Goal: Entertainment & Leisure: Consume media (video, audio)

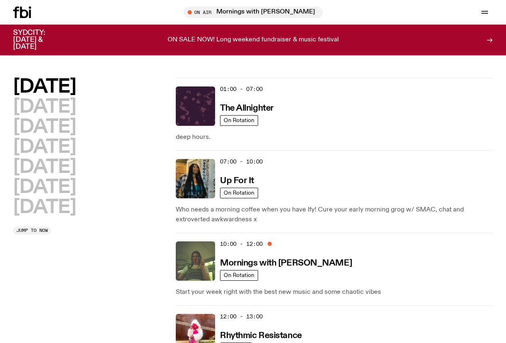
scroll to position [41, 0]
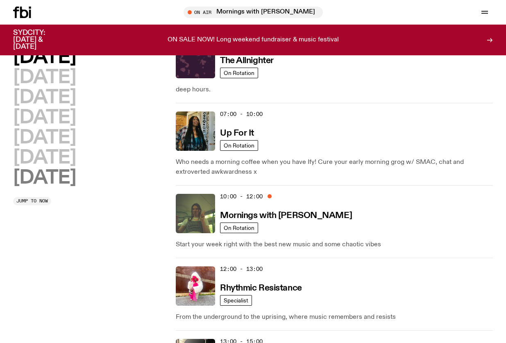
click at [66, 179] on h2 "[DATE]" at bounding box center [44, 178] width 63 height 18
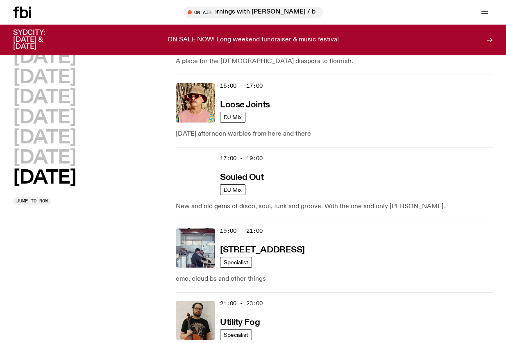
scroll to position [596, 0]
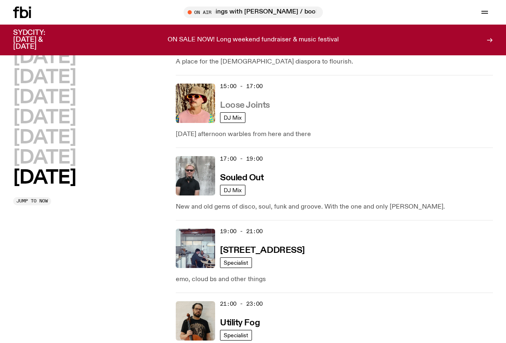
click at [251, 104] on h3 "Loose Joints" at bounding box center [245, 105] width 50 height 9
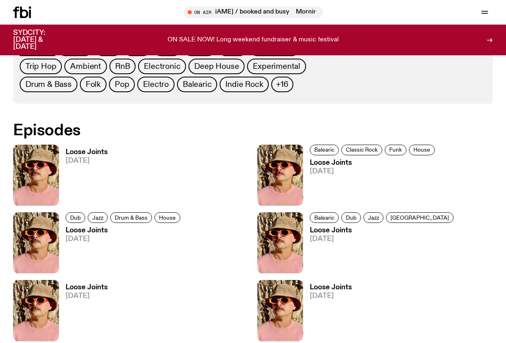
scroll to position [405, 0]
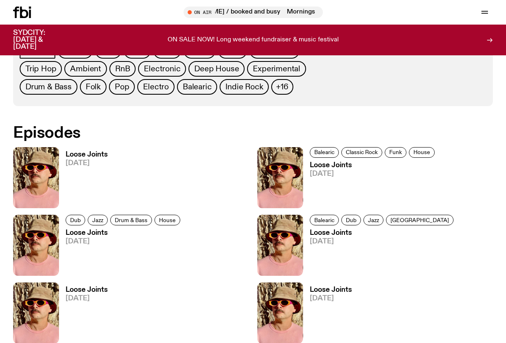
click at [88, 156] on h3 "Loose Joints" at bounding box center [87, 154] width 42 height 7
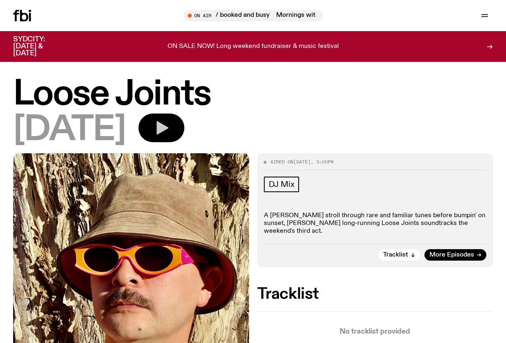
click at [184, 127] on button "button" at bounding box center [161, 127] width 46 height 29
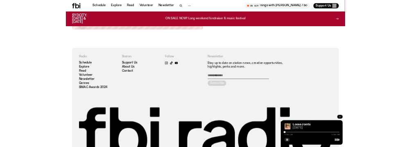
scroll to position [548, 0]
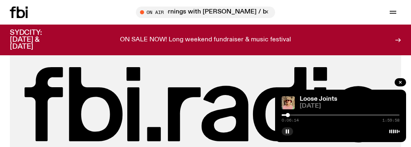
click at [288, 115] on div at bounding box center [288, 115] width 4 height 4
click at [289, 114] on div at bounding box center [289, 115] width 4 height 4
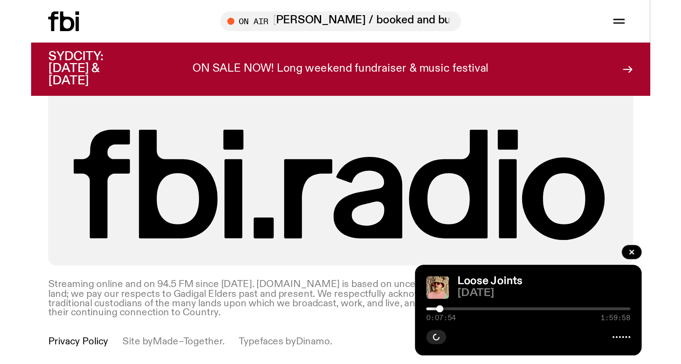
scroll to position [513, 0]
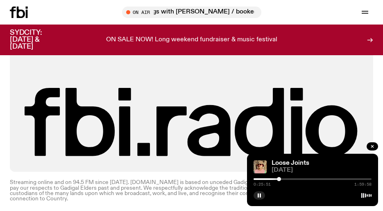
click at [134, 63] on div "Radio Schedule Explore Read Volunteer Newsletter Genres SMAC Awards 2024 Statio…" at bounding box center [192, 43] width 334 height 228
click at [33, 32] on h3 "SYDCITY: [DATE] & [DATE]" at bounding box center [36, 39] width 52 height 21
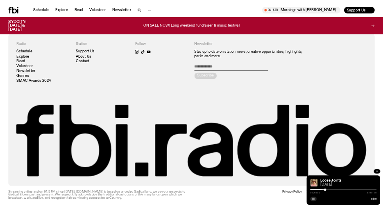
scroll to position [526, 0]
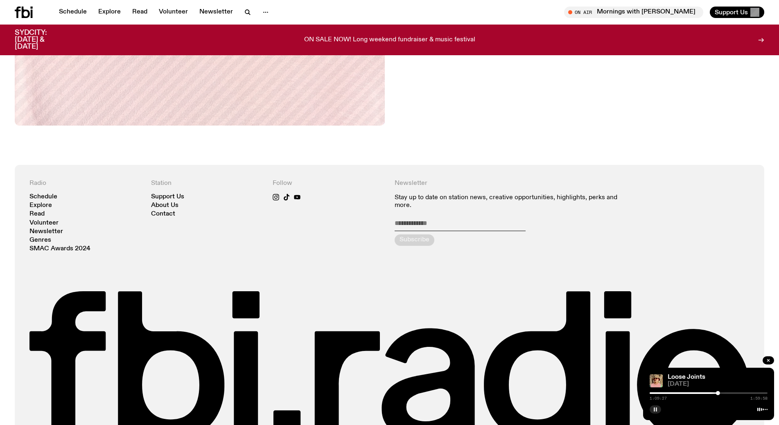
click at [505, 342] on button "button" at bounding box center [655, 410] width 11 height 8
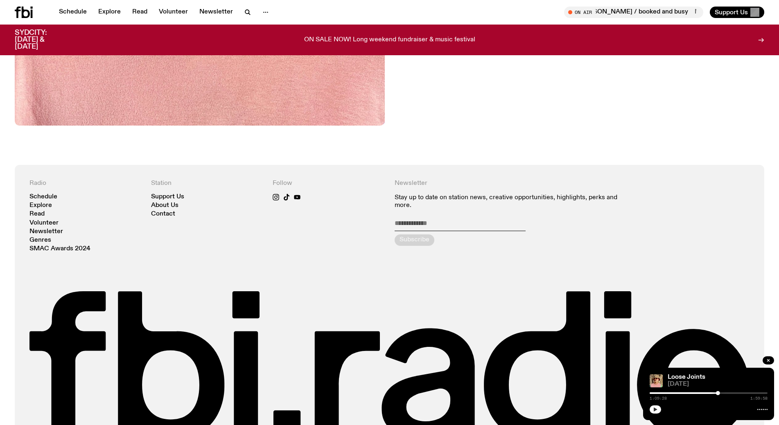
click at [505, 342] on icon "button" at bounding box center [656, 410] width 4 height 4
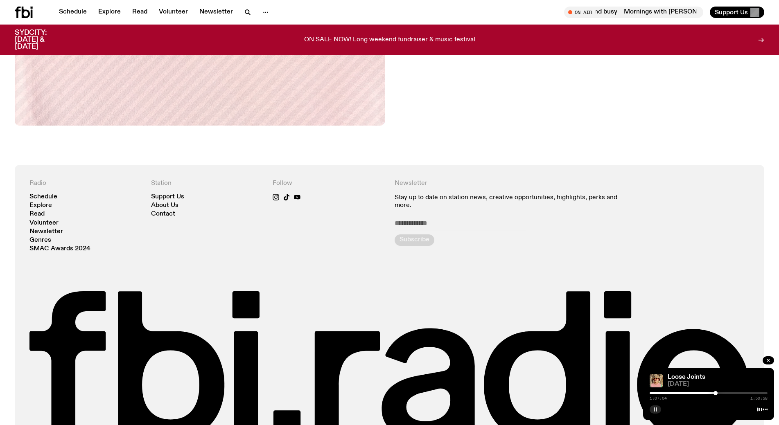
click at [505, 342] on div at bounding box center [716, 393] width 4 height 4
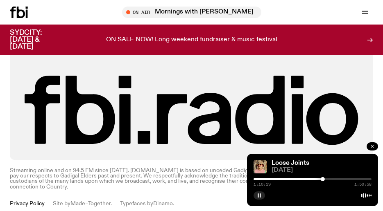
click at [373, 147] on icon "button" at bounding box center [372, 146] width 2 height 2
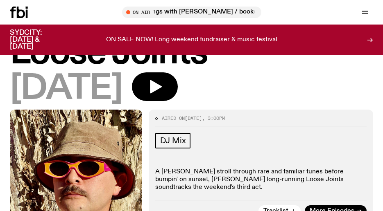
scroll to position [157, 0]
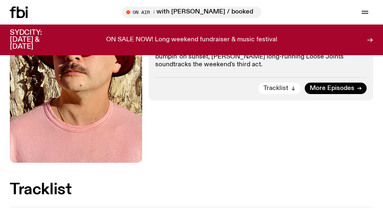
click at [282, 92] on button "Tracklist" at bounding box center [279, 88] width 42 height 11
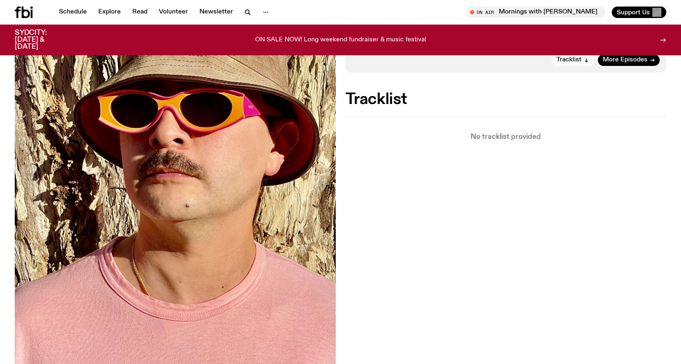
scroll to position [80, 0]
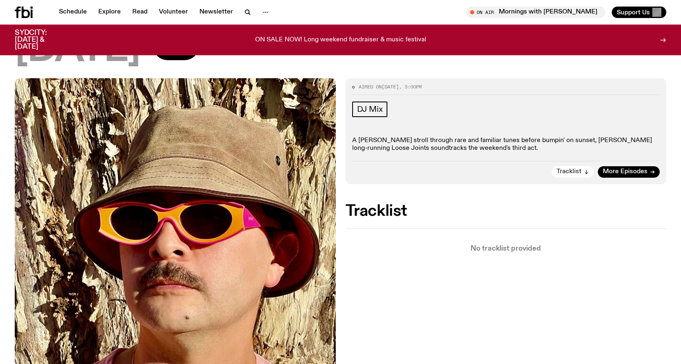
click at [505, 173] on span "Tracklist" at bounding box center [568, 172] width 25 height 6
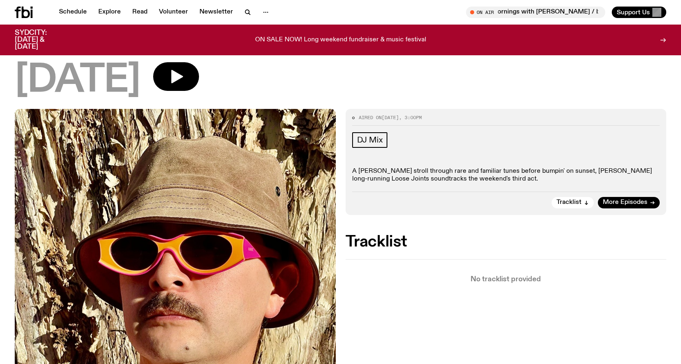
scroll to position [30, 0]
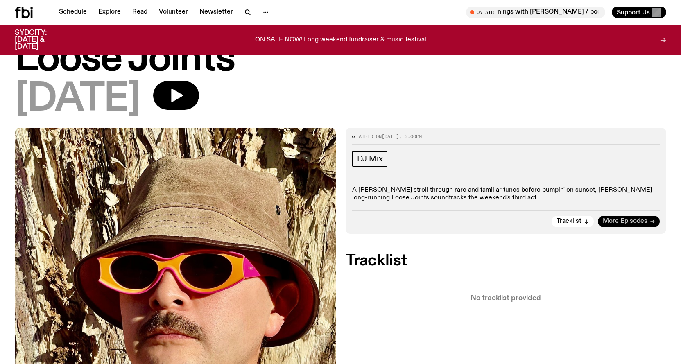
click at [505, 219] on span "More Episodes" at bounding box center [625, 221] width 45 height 6
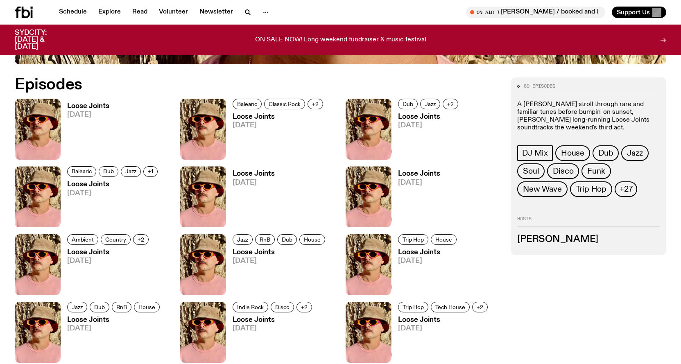
scroll to position [404, 0]
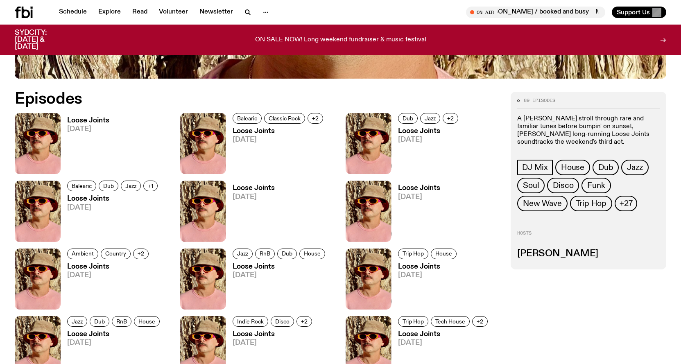
click at [96, 120] on h3 "Loose Joints" at bounding box center [88, 120] width 42 height 7
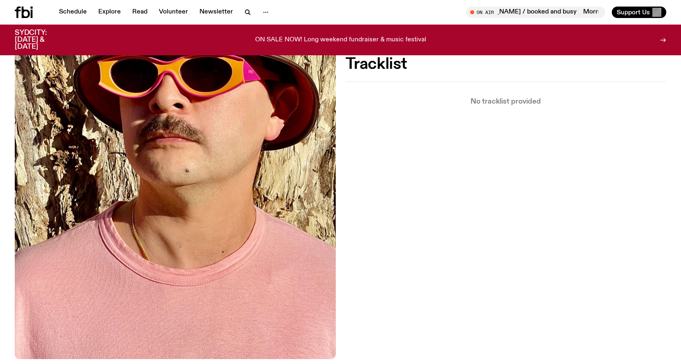
scroll to position [158, 0]
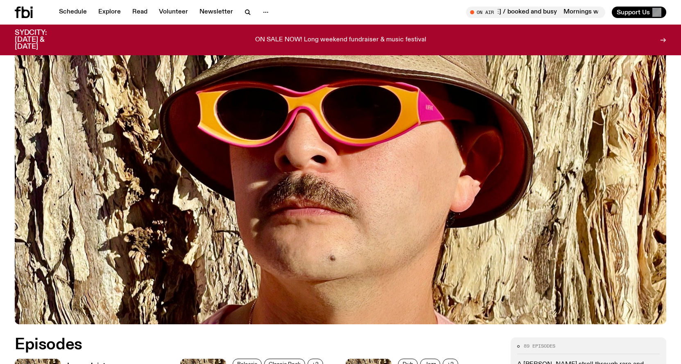
scroll to position [404, 0]
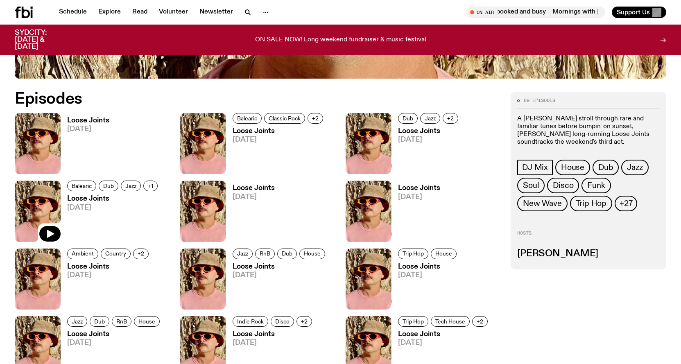
click at [42, 202] on img at bounding box center [38, 211] width 46 height 61
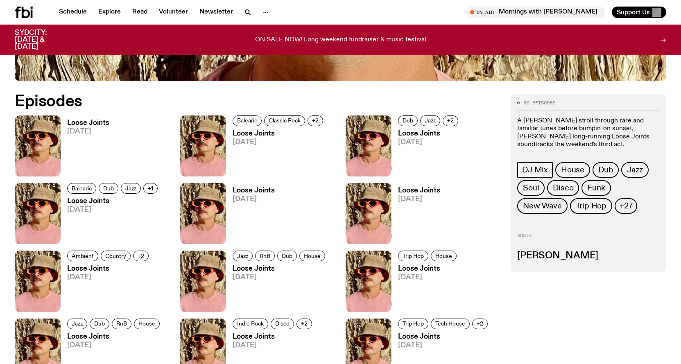
scroll to position [398, 0]
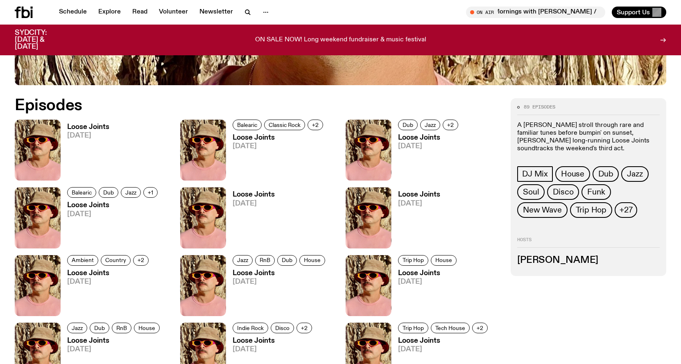
click at [98, 130] on h3 "Loose Joints" at bounding box center [88, 127] width 42 height 7
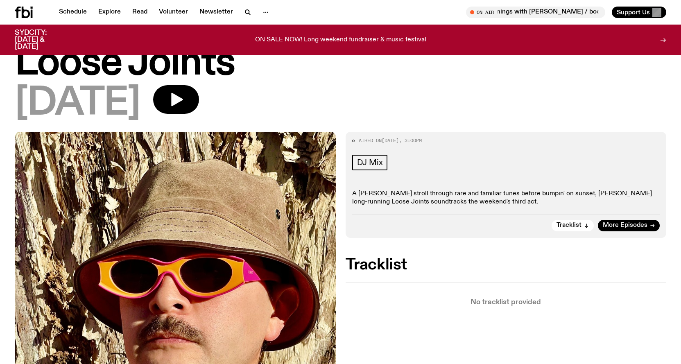
scroll to position [41, 0]
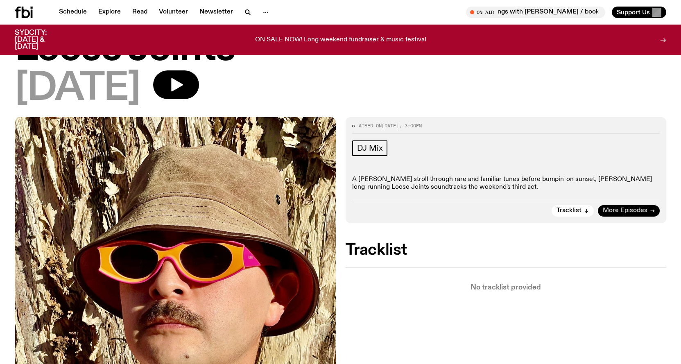
click at [505, 208] on span "More Episodes" at bounding box center [625, 211] width 45 height 6
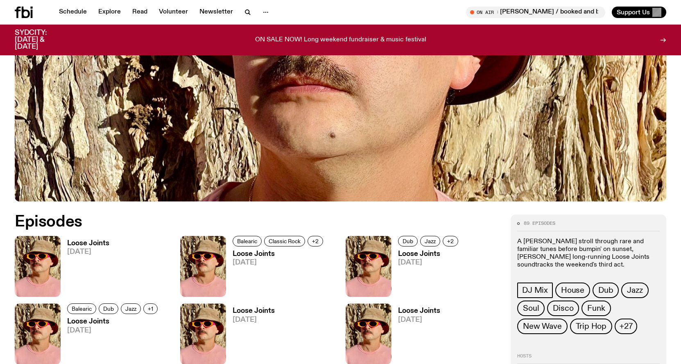
scroll to position [118, 0]
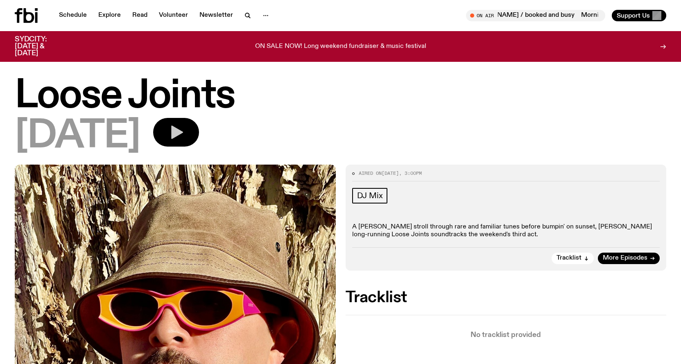
click at [199, 129] on button "button" at bounding box center [176, 132] width 46 height 29
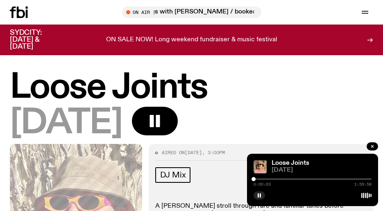
click at [332, 180] on div at bounding box center [312, 180] width 118 height 2
click at [322, 179] on div at bounding box center [273, 180] width 118 height 2
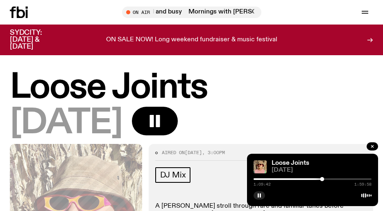
click at [316, 178] on div "1:09:42 1:59:58" at bounding box center [312, 182] width 118 height 10
click at [316, 179] on div at bounding box center [263, 180] width 118 height 2
click at [324, 194] on div at bounding box center [312, 195] width 118 height 10
click at [260, 199] on button "button" at bounding box center [258, 196] width 11 height 8
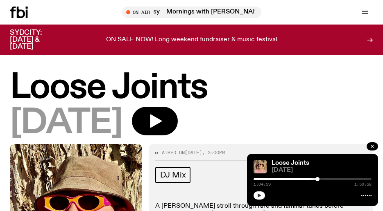
click at [258, 197] on icon "button" at bounding box center [260, 196] width 4 height 4
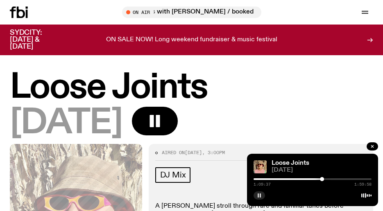
click at [319, 180] on div at bounding box center [263, 180] width 118 height 2
click at [259, 194] on icon "button" at bounding box center [259, 195] width 5 height 5
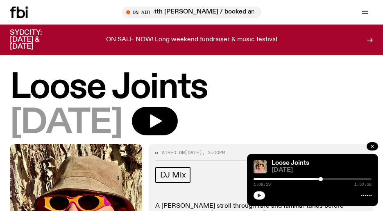
click at [321, 179] on div at bounding box center [321, 179] width 4 height 4
click at [256, 196] on button "button" at bounding box center [258, 196] width 11 height 8
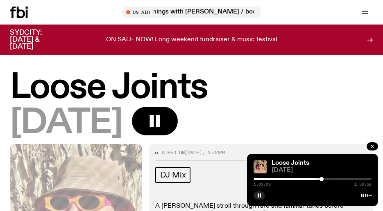
drag, startPoint x: 0, startPoint y: 0, endPoint x: 321, endPoint y: 178, distance: 367.4
click at [321, 178] on div at bounding box center [321, 179] width 4 height 4
click at [323, 197] on div at bounding box center [312, 195] width 118 height 10
click at [320, 178] on div at bounding box center [322, 179] width 4 height 4
click at [154, 122] on rect "button" at bounding box center [151, 121] width 4 height 12
